Goal: Task Accomplishment & Management: Manage account settings

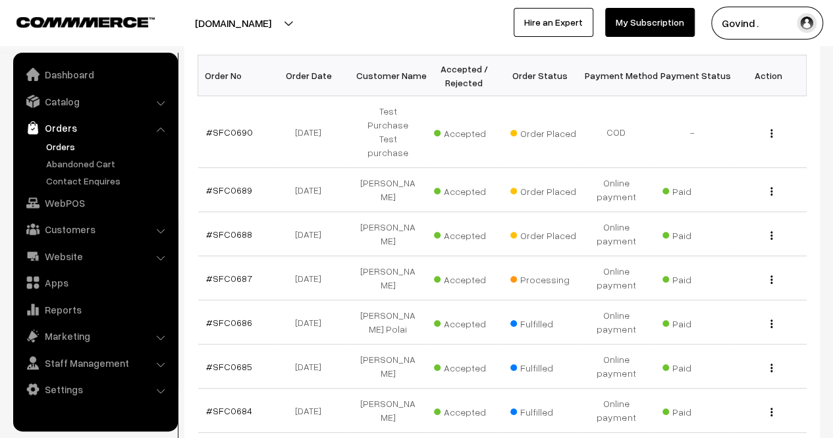
scroll to position [216, 0]
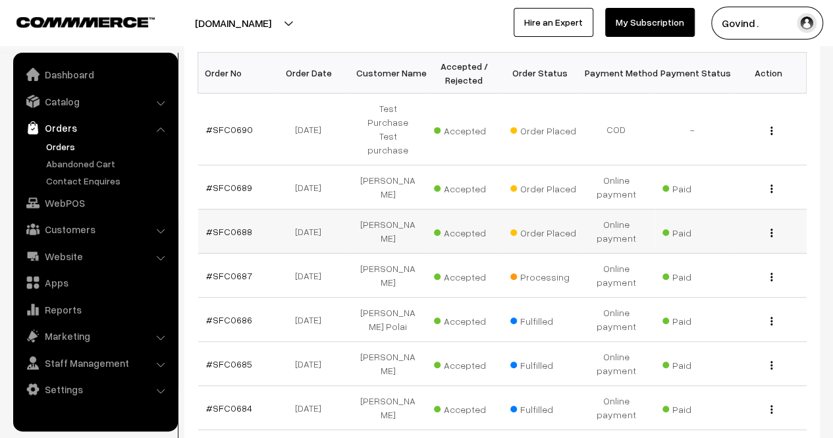
click at [772, 229] on img "button" at bounding box center [772, 233] width 2 height 9
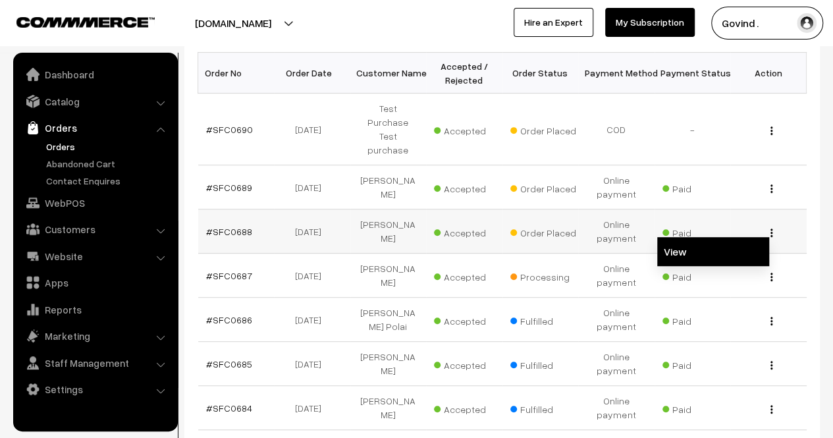
click at [692, 237] on link "View" at bounding box center [713, 251] width 112 height 29
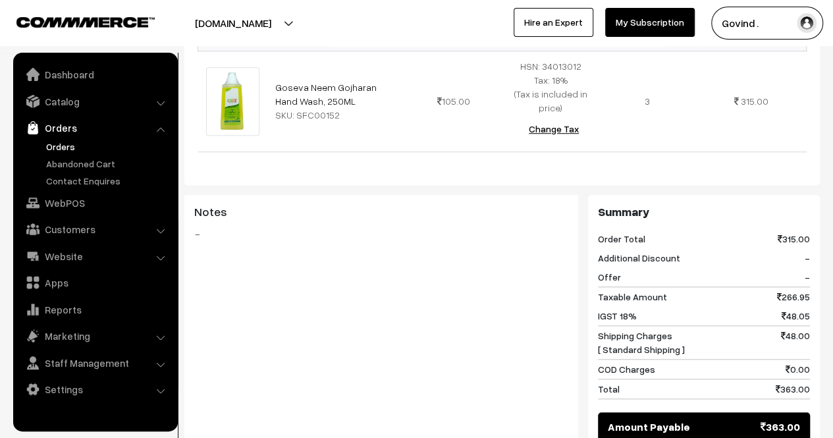
scroll to position [641, 0]
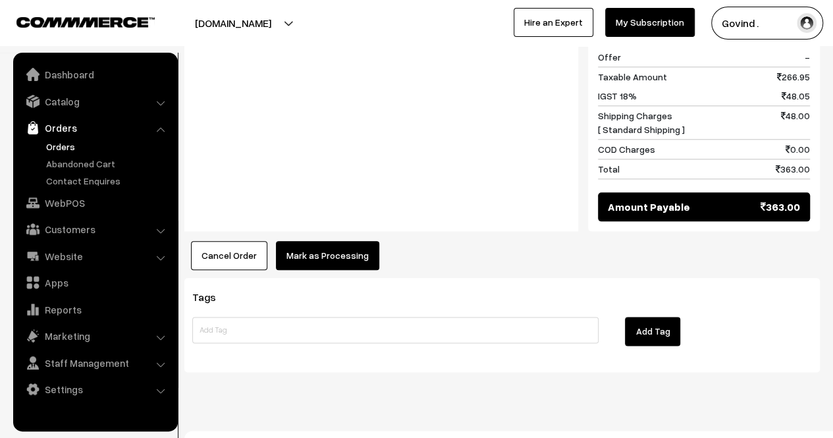
click at [333, 244] on button "Mark as Processing" at bounding box center [327, 255] width 103 height 29
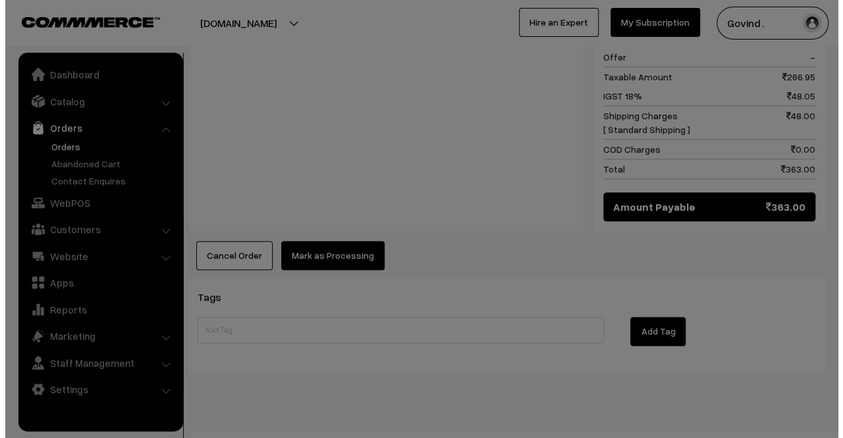
scroll to position [639, 0]
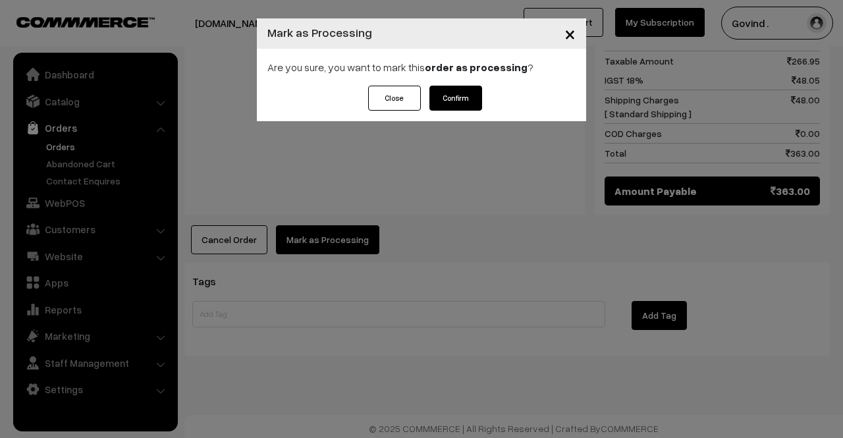
click at [459, 90] on button "Confirm" at bounding box center [455, 98] width 53 height 25
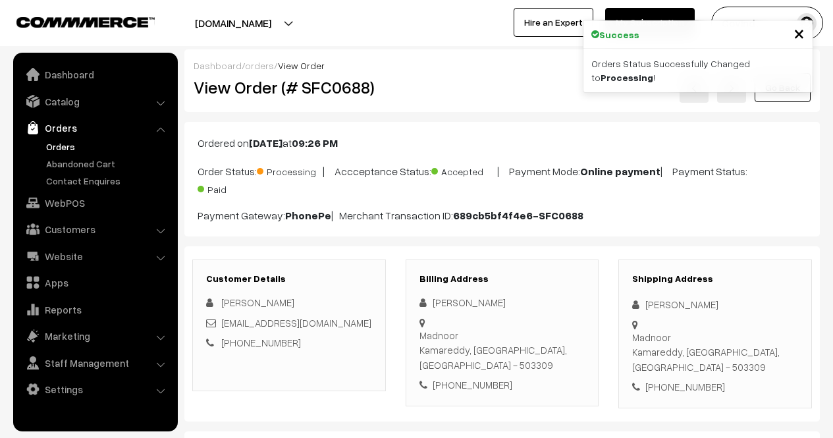
scroll to position [626, 0]
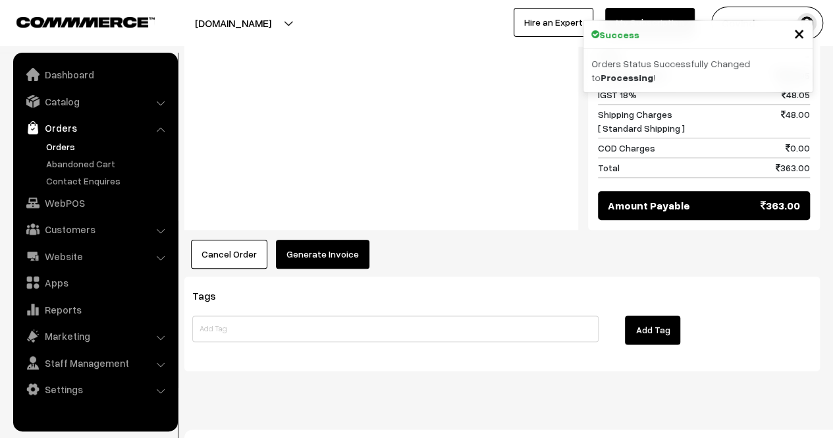
click at [345, 240] on button "Generate Invoice" at bounding box center [323, 254] width 94 height 29
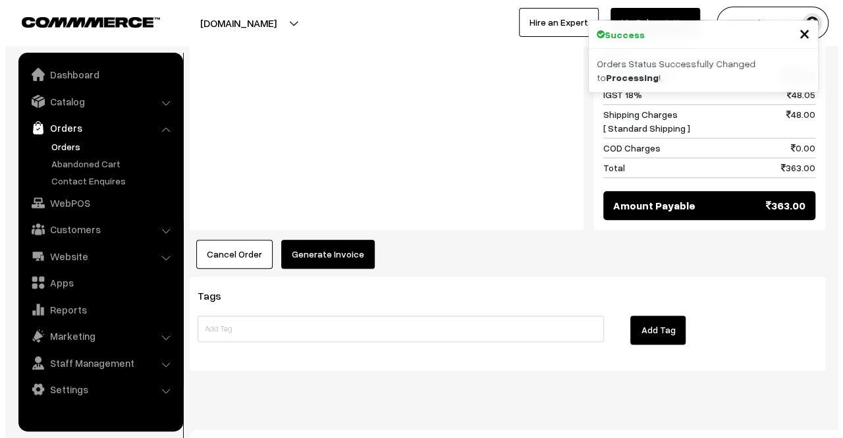
scroll to position [626, 0]
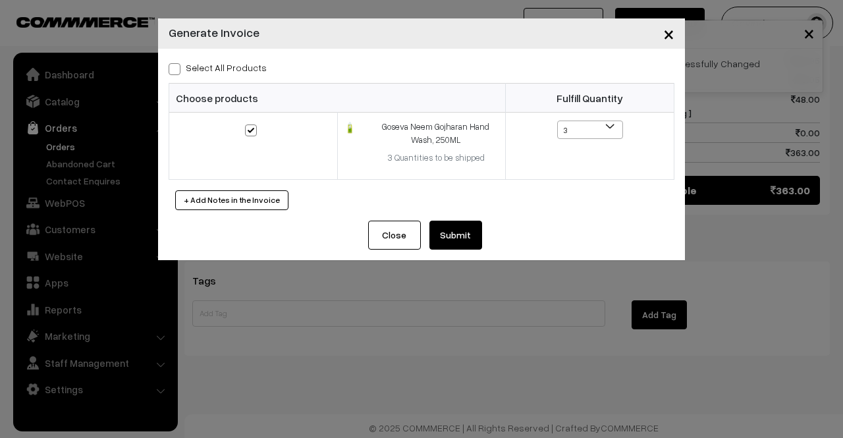
click at [177, 79] on div "Select All Products Choose products Fulfill Quantity 3 2 1 3" at bounding box center [421, 135] width 527 height 172
click at [174, 65] on span at bounding box center [175, 69] width 12 height 12
click at [174, 65] on input "Select All Products" at bounding box center [173, 67] width 9 height 9
checkbox input "true"
click at [466, 250] on div "Close Submit Back Fulfill Items" at bounding box center [421, 241] width 527 height 40
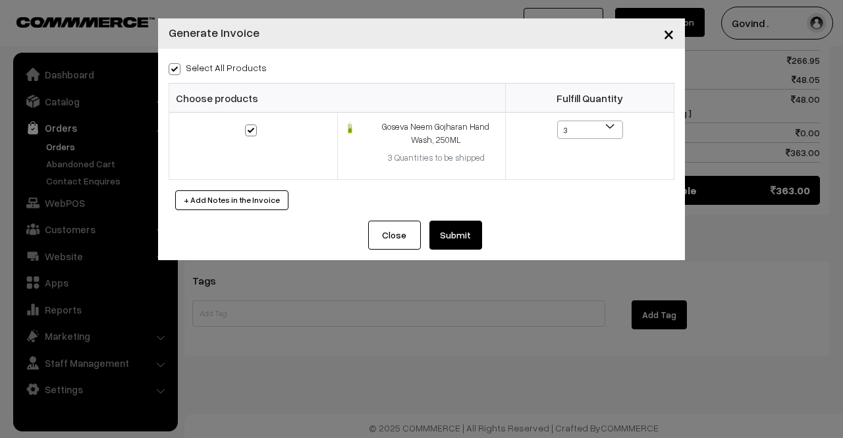
click at [459, 231] on button "Submit" at bounding box center [455, 235] width 53 height 29
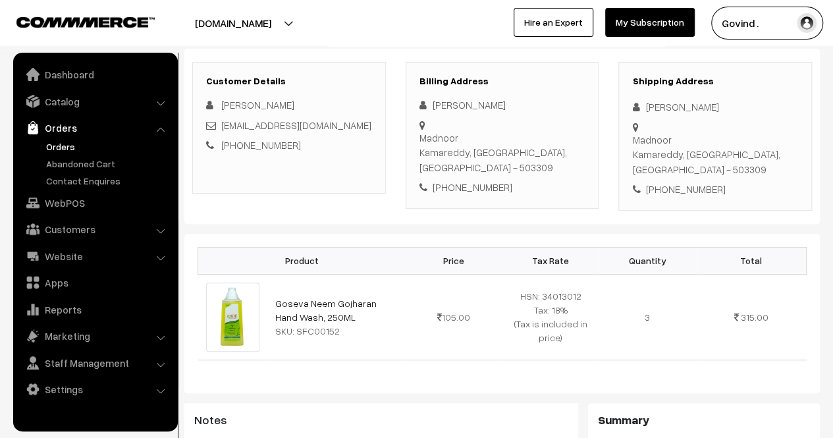
scroll to position [194, 0]
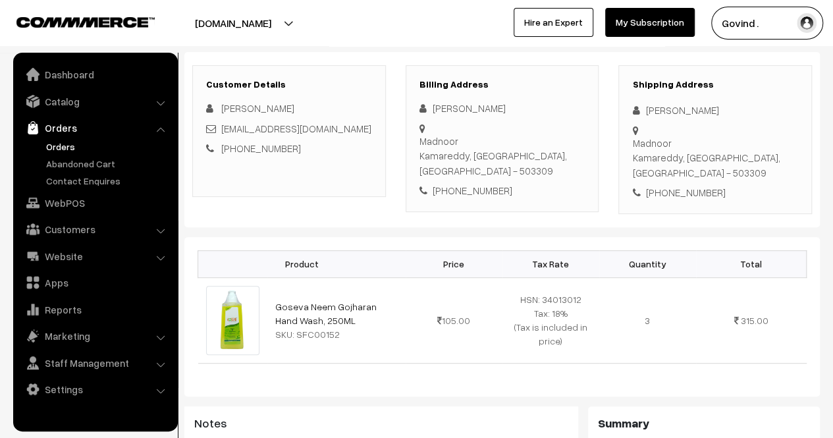
drag, startPoint x: 842, startPoint y: 310, endPoint x: 842, endPoint y: 184, distance: 126.5
click at [833, 184] on html "Thank you for showing interest. Our team will call you shortly. Close shopforco…" at bounding box center [416, 25] width 833 height 438
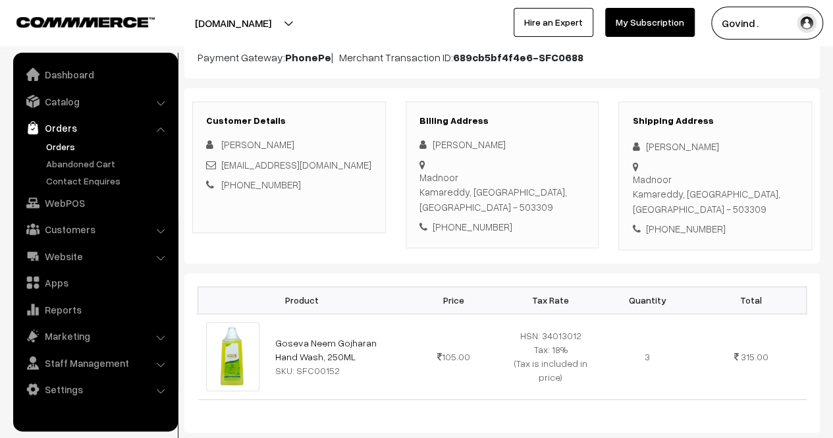
scroll to position [0, 0]
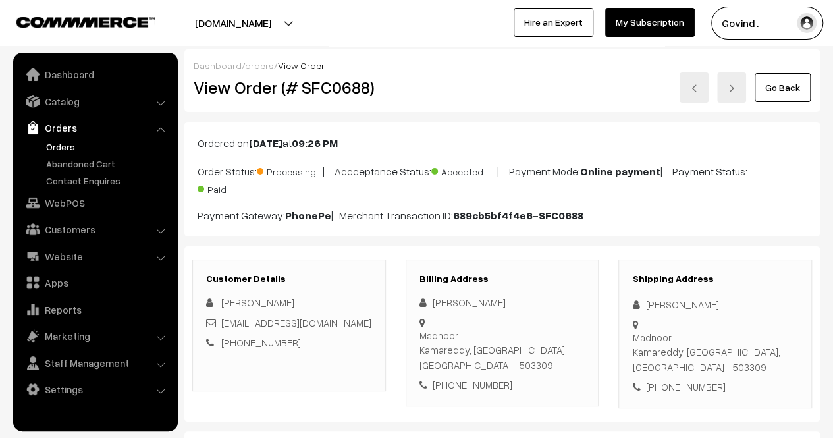
click at [780, 93] on link "Go Back" at bounding box center [783, 87] width 56 height 29
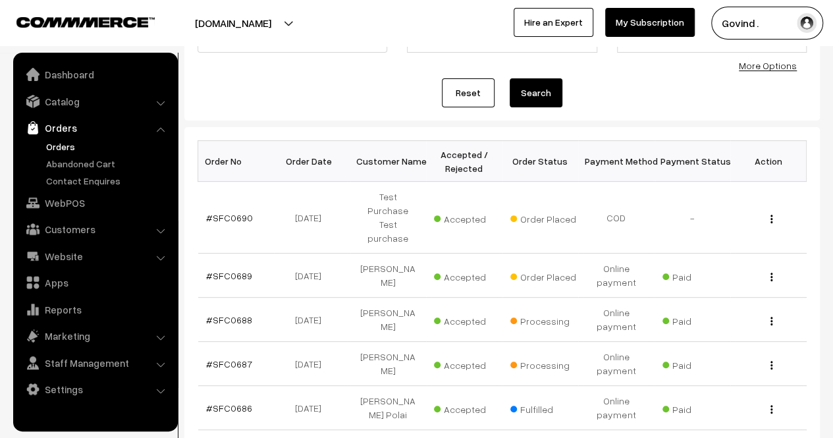
scroll to position [131, 0]
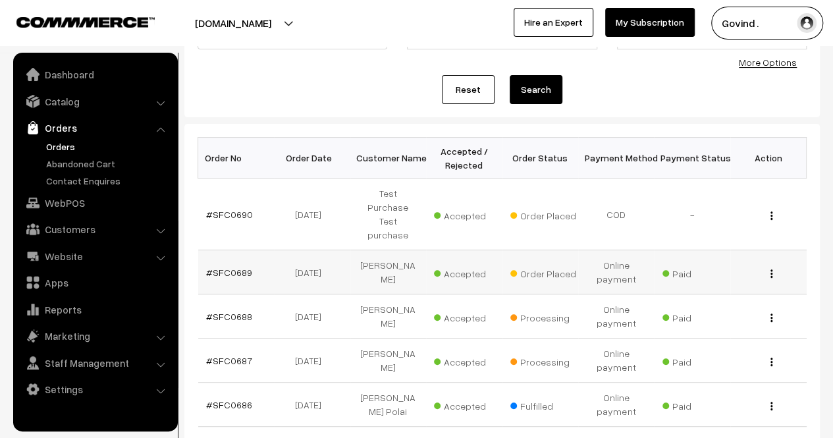
click at [769, 265] on div "View" at bounding box center [768, 272] width 61 height 14
click at [772, 269] on img "button" at bounding box center [772, 273] width 2 height 9
click at [696, 278] on link "View" at bounding box center [713, 292] width 112 height 29
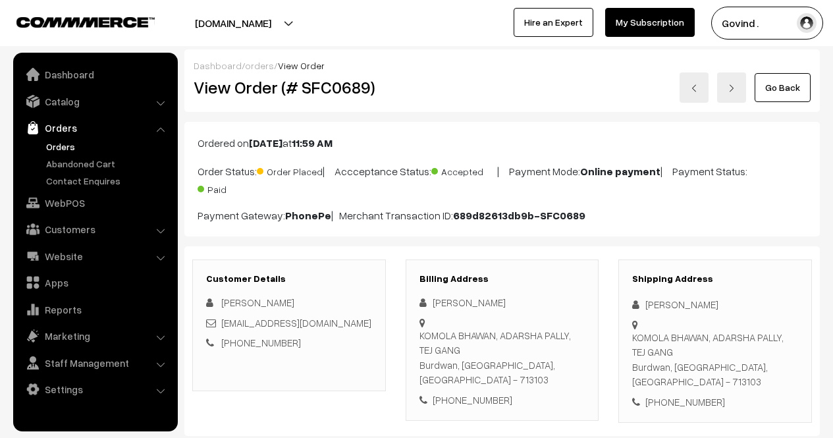
scroll to position [174, 0]
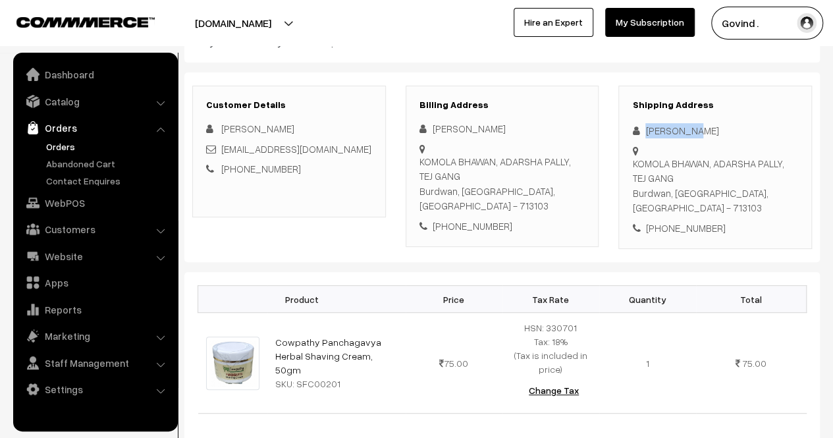
drag, startPoint x: 645, startPoint y: 127, endPoint x: 725, endPoint y: 124, distance: 79.8
click at [725, 124] on div "[PERSON_NAME]" at bounding box center [715, 130] width 166 height 15
copy div "[PERSON_NAME]"
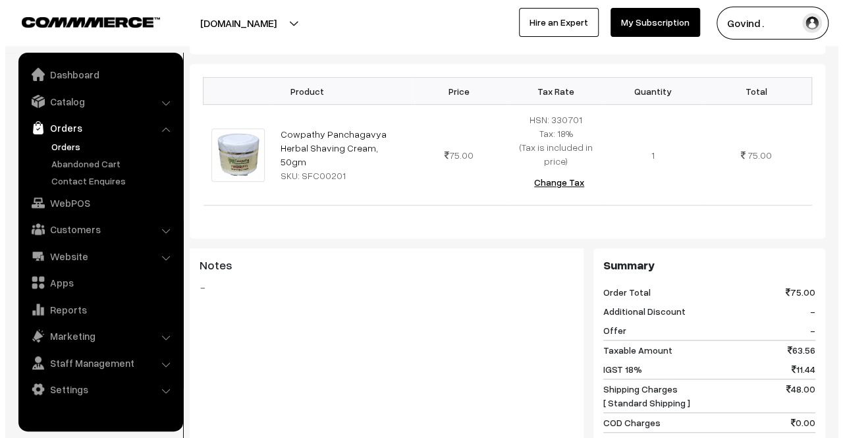
scroll to position [466, 0]
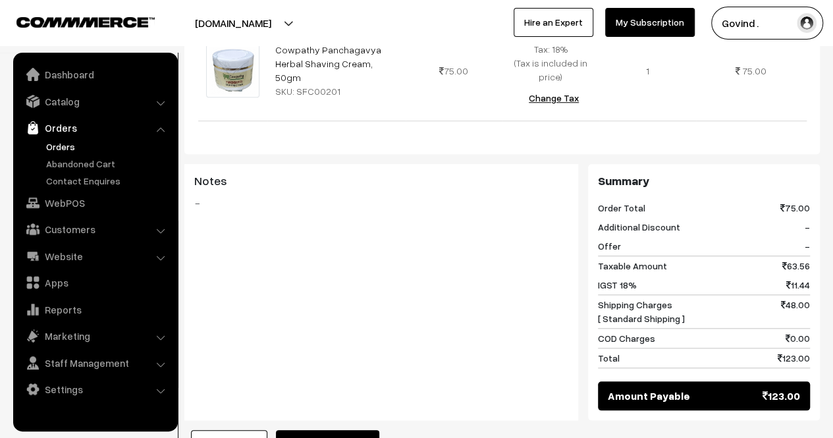
click at [315, 430] on button "Mark as Processing" at bounding box center [327, 444] width 103 height 29
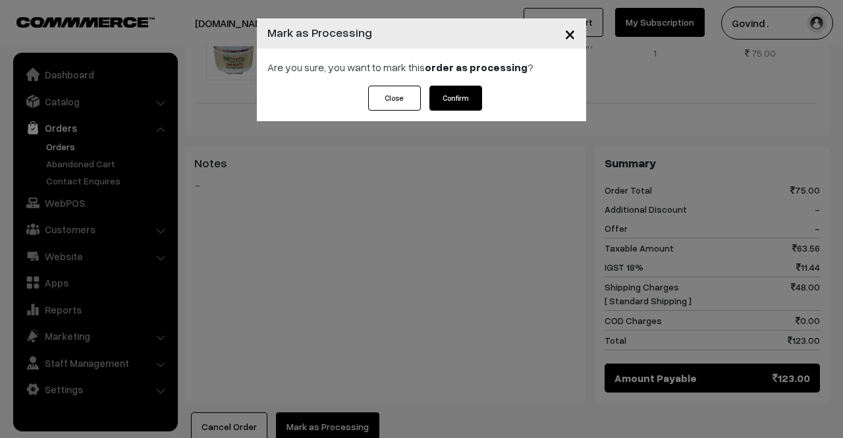
click at [465, 107] on button "Confirm" at bounding box center [455, 98] width 53 height 25
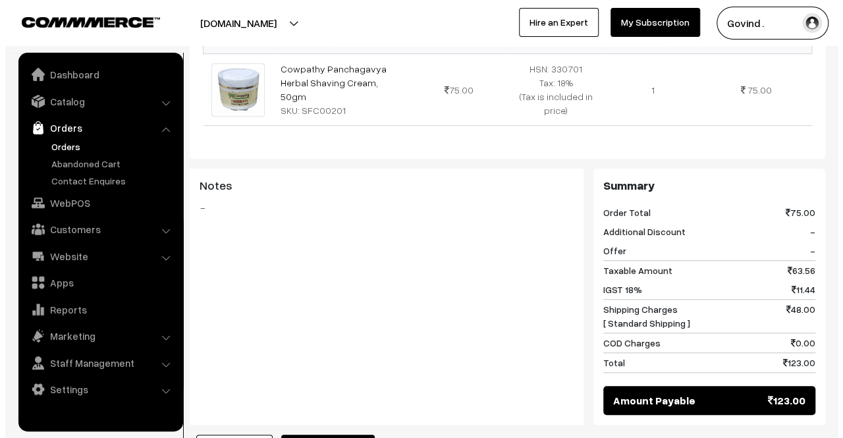
scroll to position [627, 0]
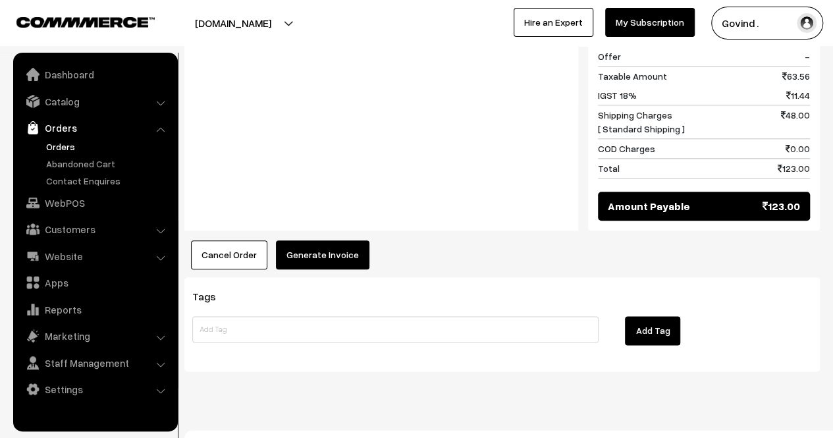
click at [347, 240] on button "Generate Invoice" at bounding box center [323, 254] width 94 height 29
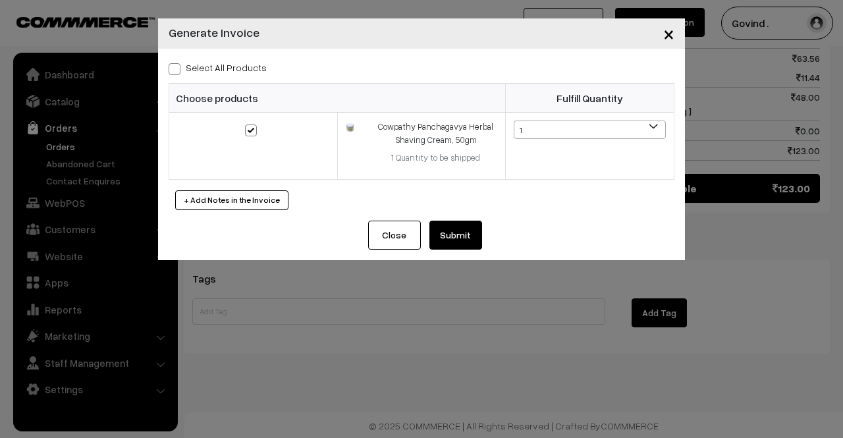
click at [171, 68] on span at bounding box center [175, 69] width 12 height 12
click at [171, 68] on input "Select All Products" at bounding box center [173, 67] width 9 height 9
checkbox input "true"
click at [454, 217] on div "Select All Products Choose products Fulfill Quantity 1 1" at bounding box center [421, 135] width 527 height 172
click at [460, 229] on button "Submit" at bounding box center [455, 235] width 53 height 29
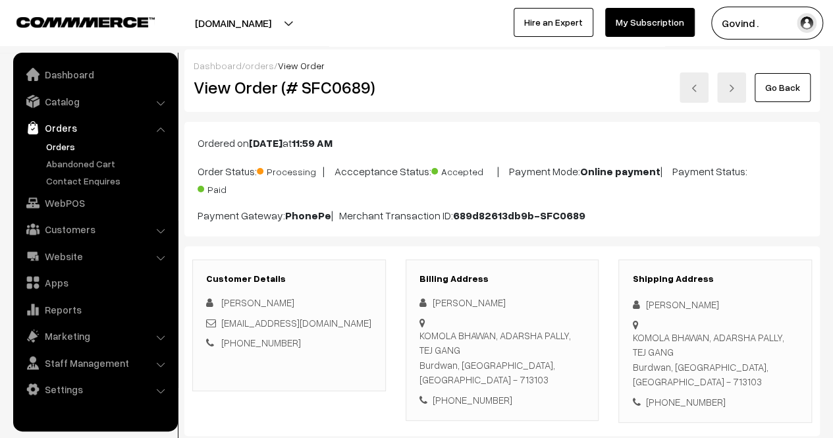
click at [781, 88] on link "Go Back" at bounding box center [783, 87] width 56 height 29
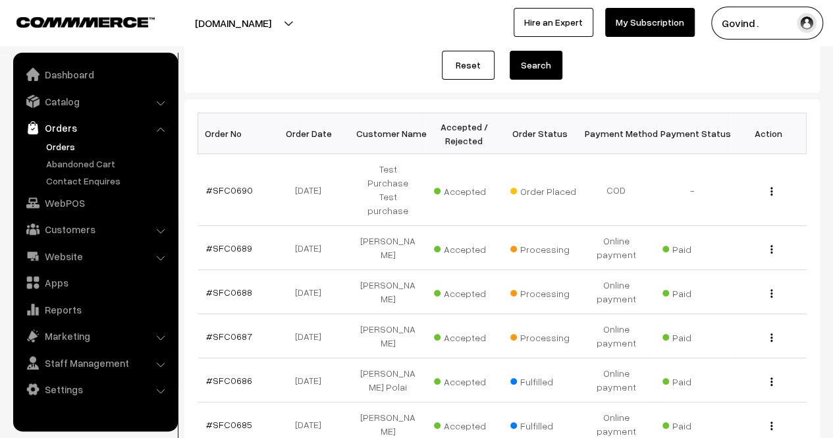
scroll to position [161, 0]
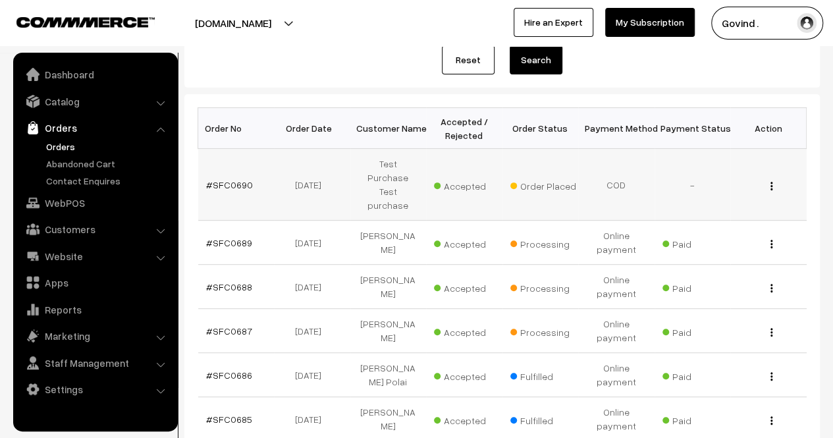
click at [772, 182] on img "button" at bounding box center [772, 186] width 2 height 9
click at [705, 190] on link "View" at bounding box center [713, 204] width 112 height 29
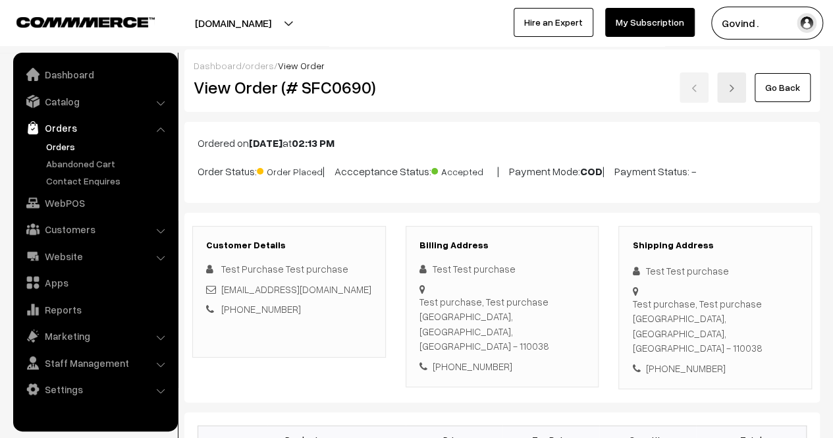
click at [833, 102] on html "Thank you for showing interest. Our team will call you shortly. Close [DOMAIN_N…" at bounding box center [416, 219] width 833 height 438
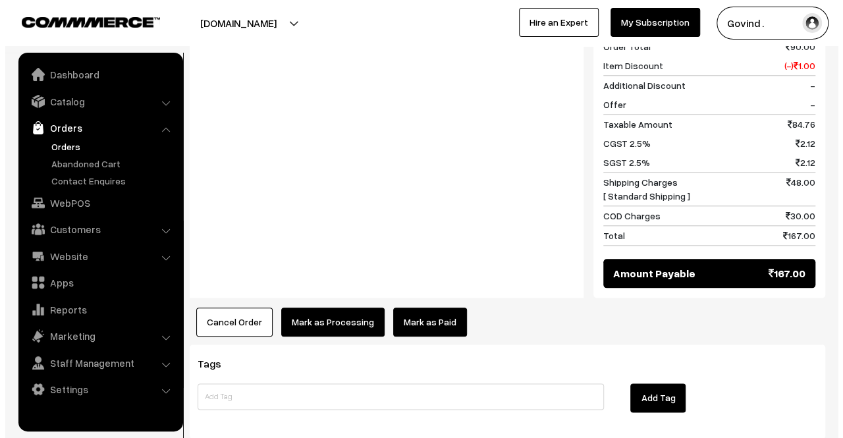
scroll to position [644, 0]
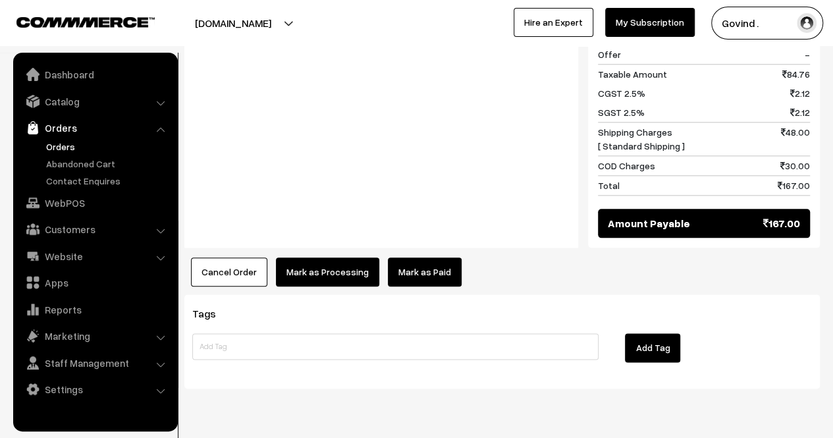
click at [224, 258] on button "Cancel Order" at bounding box center [229, 272] width 76 height 29
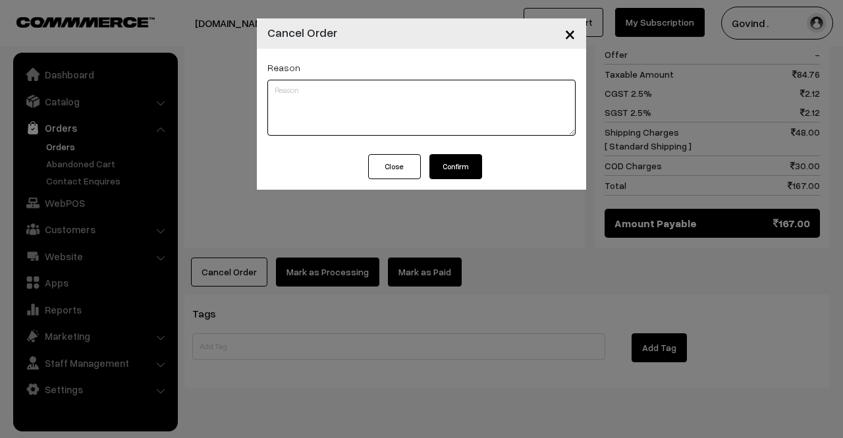
click at [378, 119] on textarea at bounding box center [421, 108] width 308 height 56
type textarea "Test order."
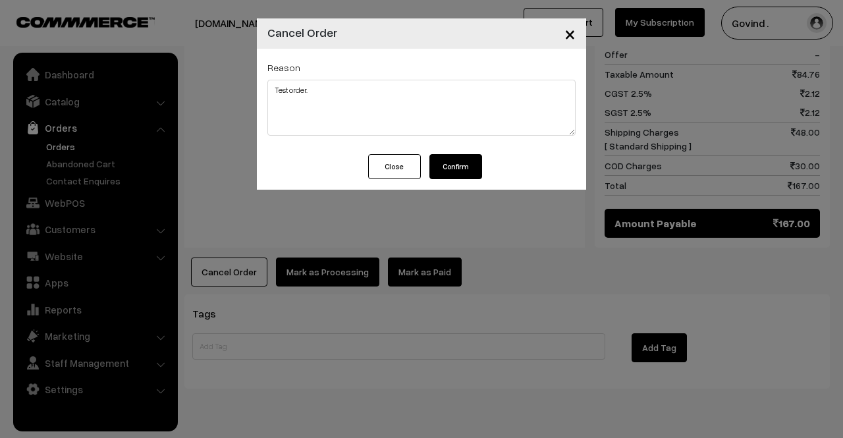
click at [466, 171] on button "Confirm" at bounding box center [455, 166] width 53 height 25
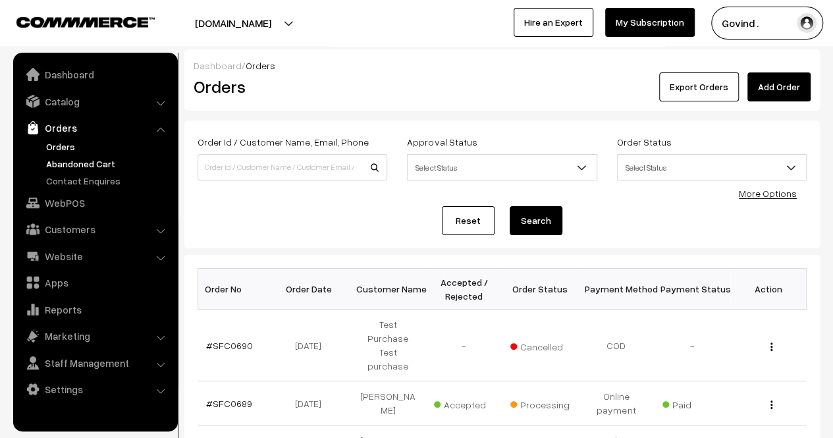
click at [82, 165] on link "Abandoned Cart" at bounding box center [108, 164] width 130 height 14
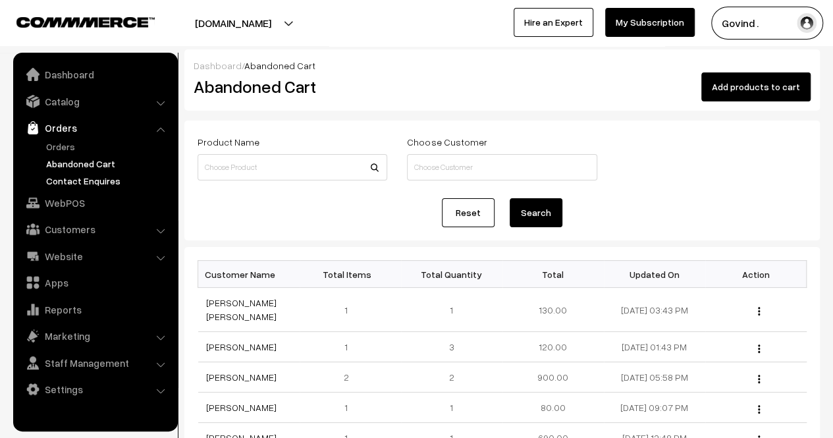
click at [82, 178] on link "Contact Enquires" at bounding box center [108, 181] width 130 height 14
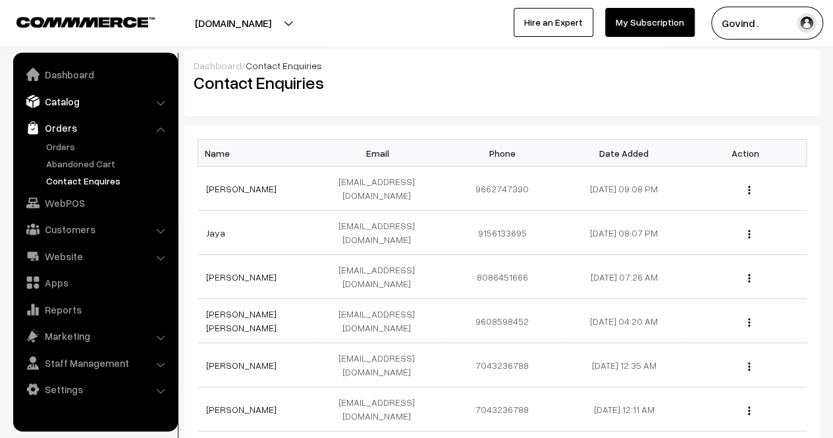
click at [68, 101] on link "Catalog" at bounding box center [94, 102] width 157 height 24
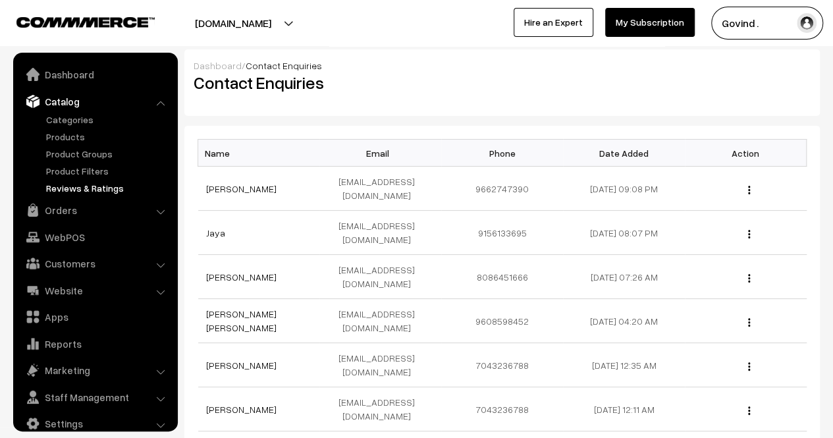
click at [80, 185] on link "Reviews & Ratings" at bounding box center [108, 188] width 130 height 14
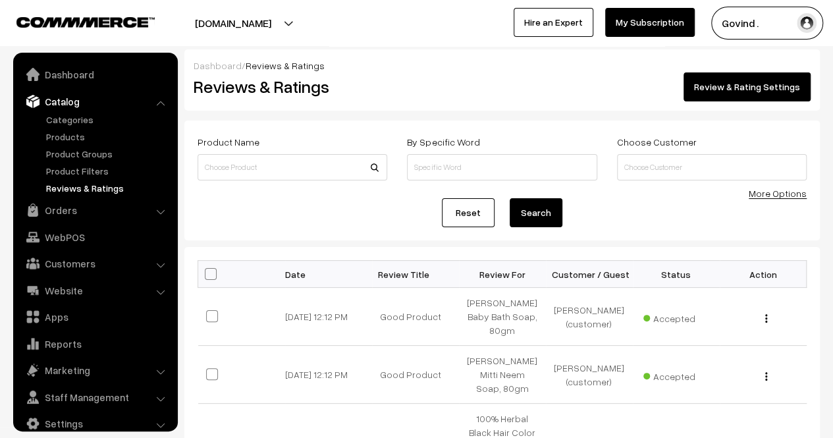
scroll to position [16, 0]
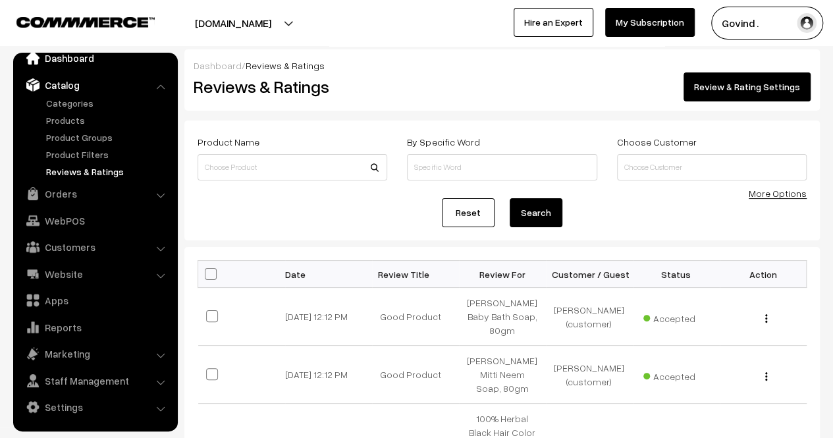
click at [79, 63] on link "Dashboard" at bounding box center [94, 58] width 157 height 24
